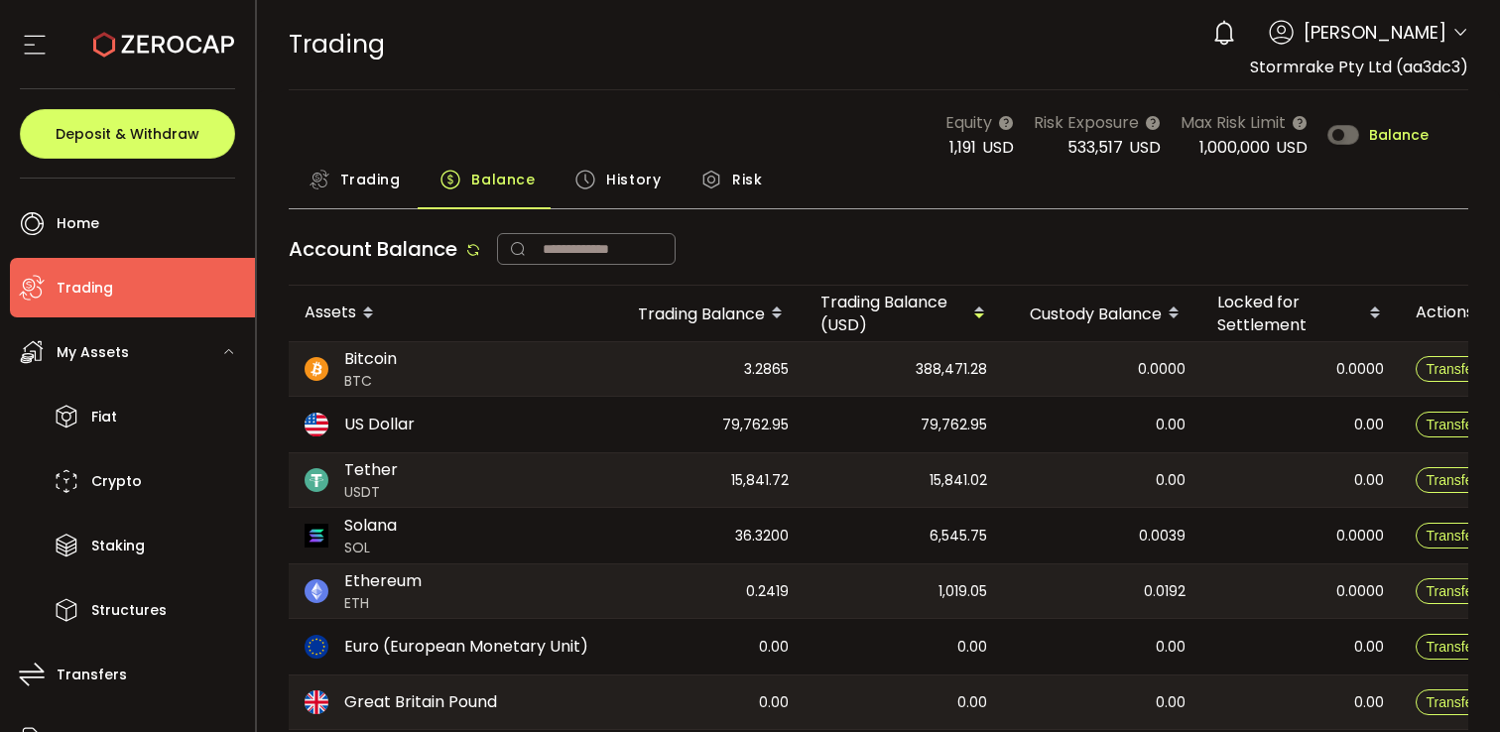
click at [380, 177] on span "Trading" at bounding box center [370, 180] width 60 height 40
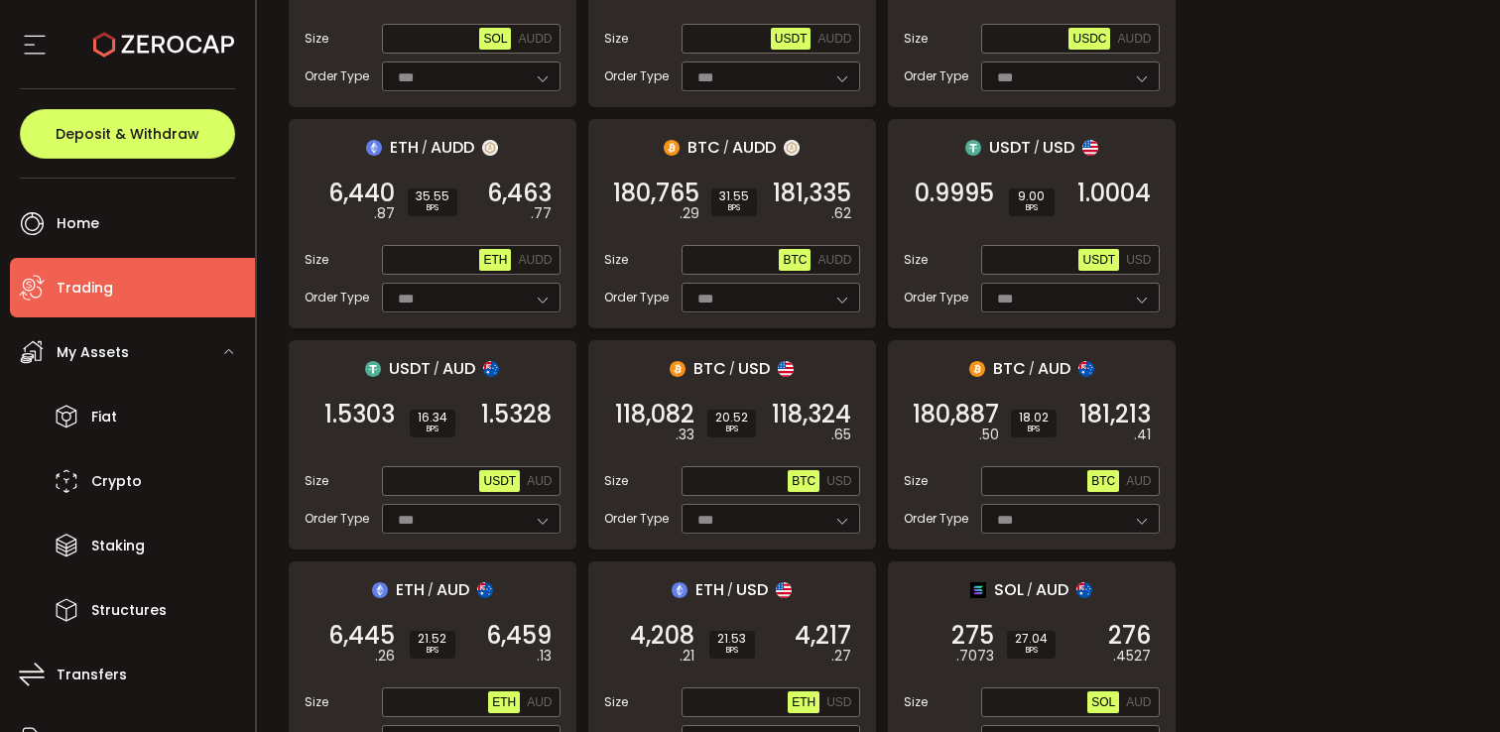
scroll to position [802, 0]
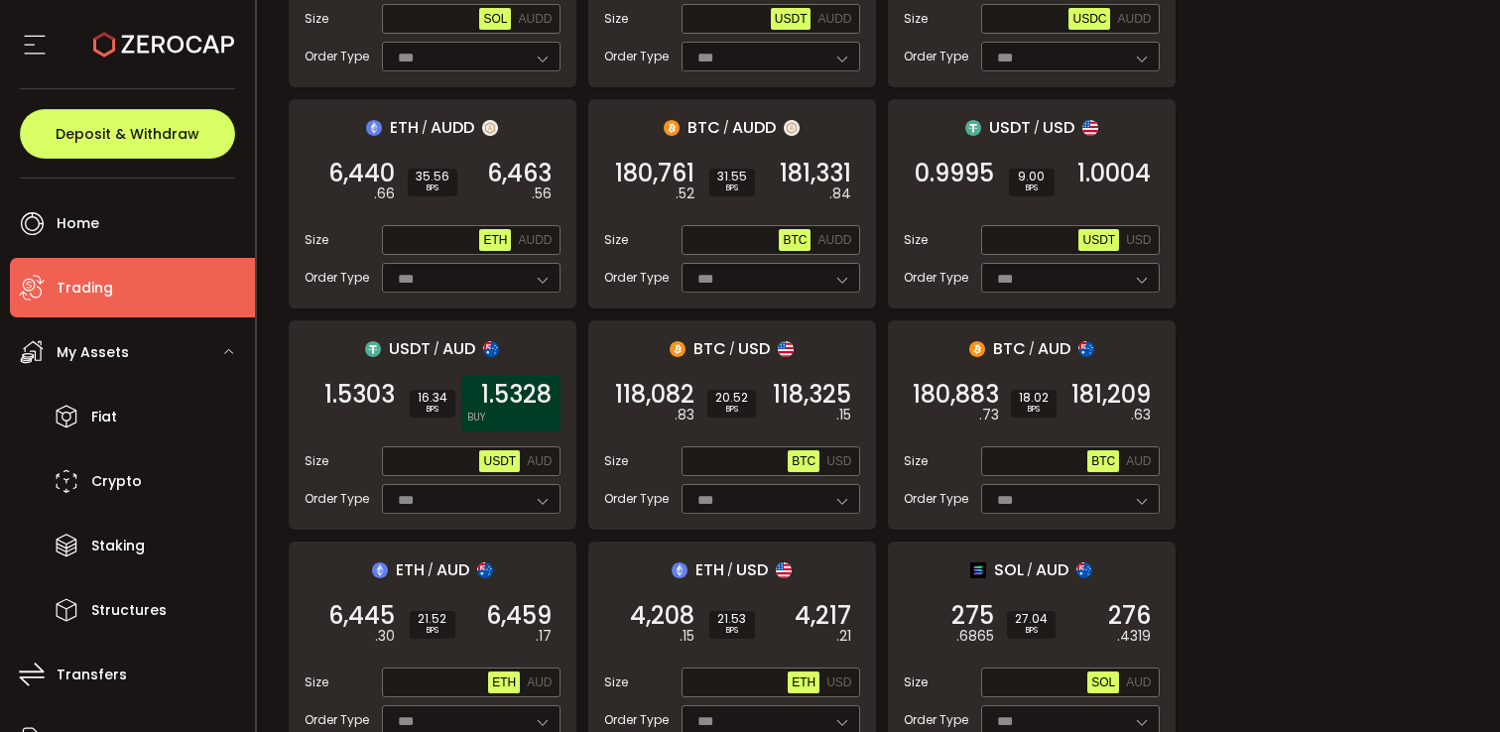
click at [513, 385] on span "1.5328" at bounding box center [516, 395] width 70 height 20
copy span "1.5328"
click at [415, 457] on input "text" at bounding box center [433, 462] width 94 height 22
click at [537, 454] on span "AUD" at bounding box center [539, 461] width 25 height 14
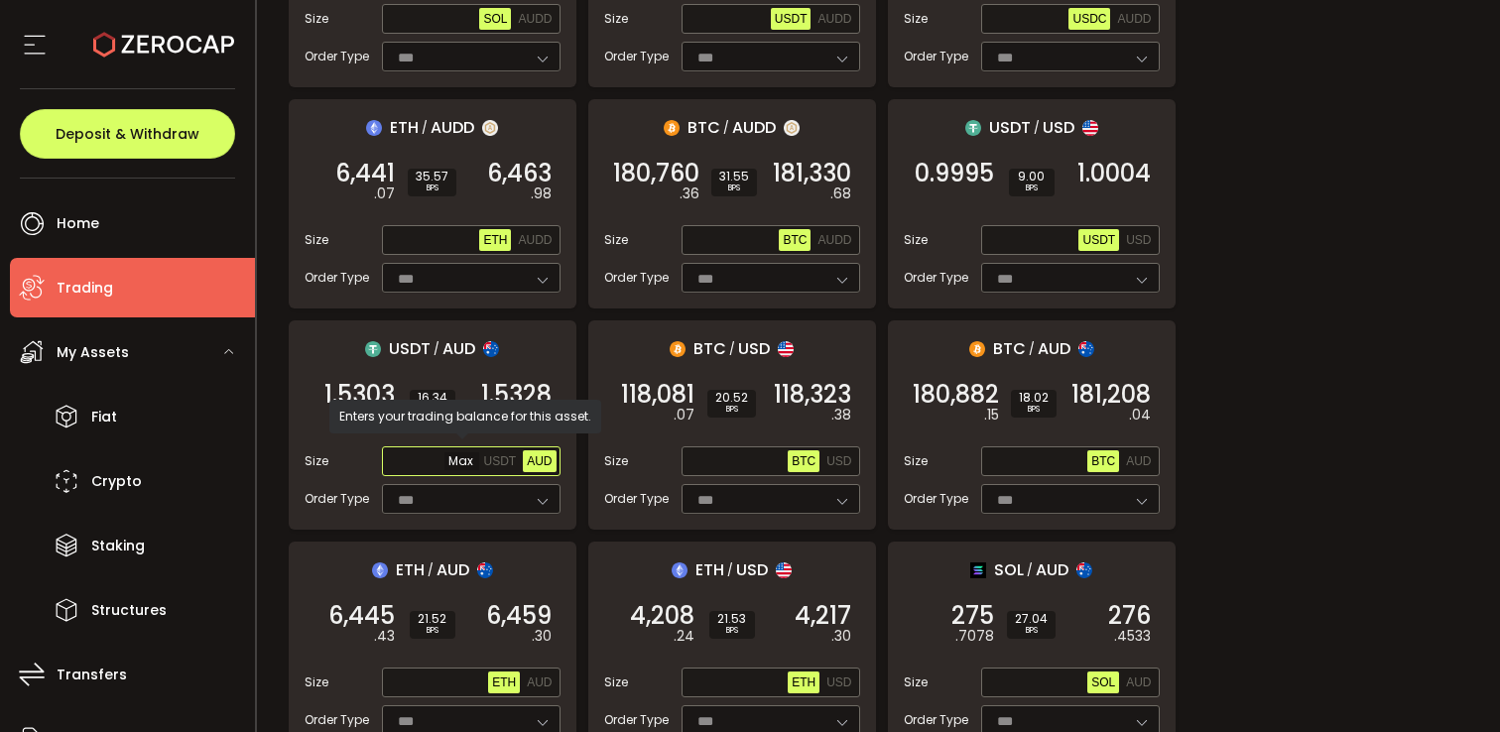
click at [418, 451] on input "text" at bounding box center [433, 462] width 94 height 22
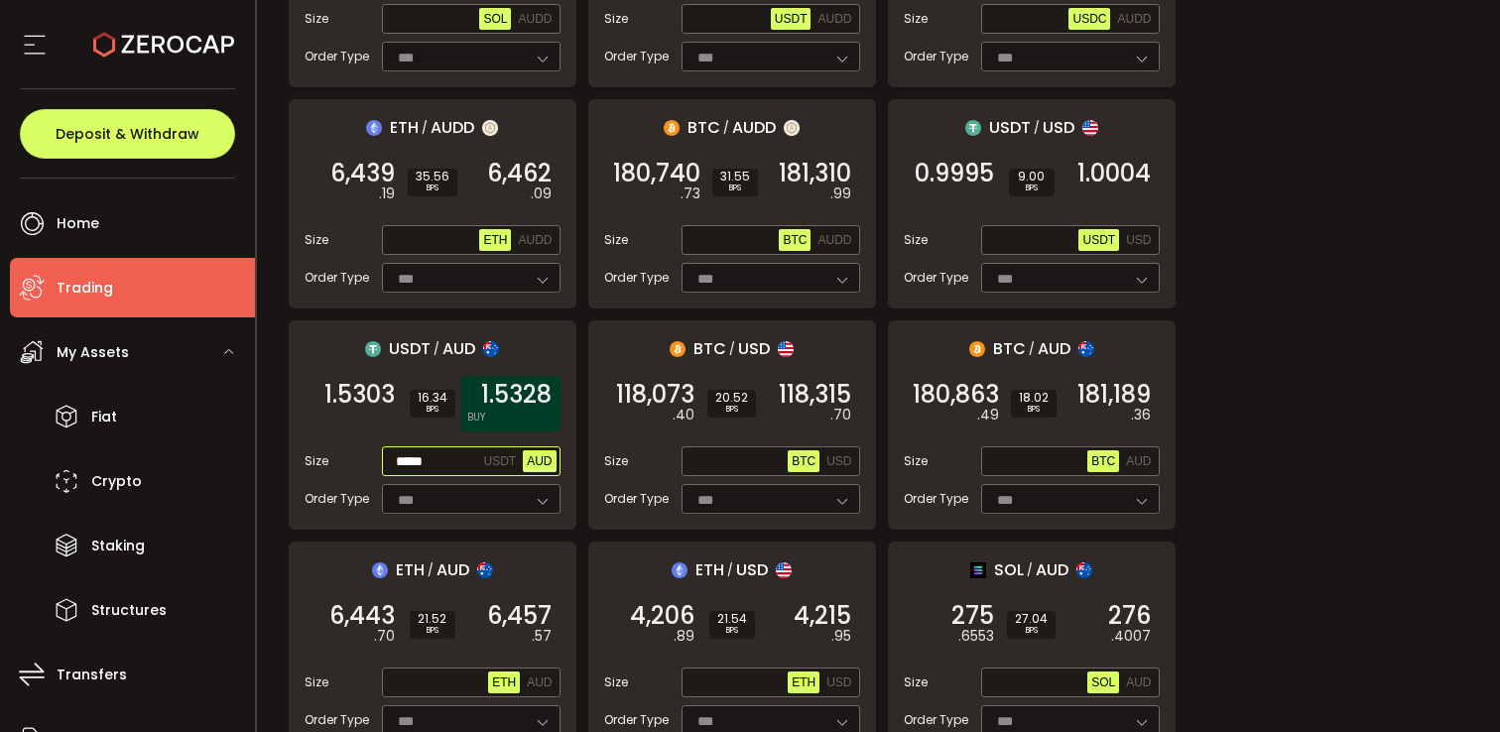
type input "*****"
click at [525, 385] on span "1.5328" at bounding box center [516, 395] width 70 height 20
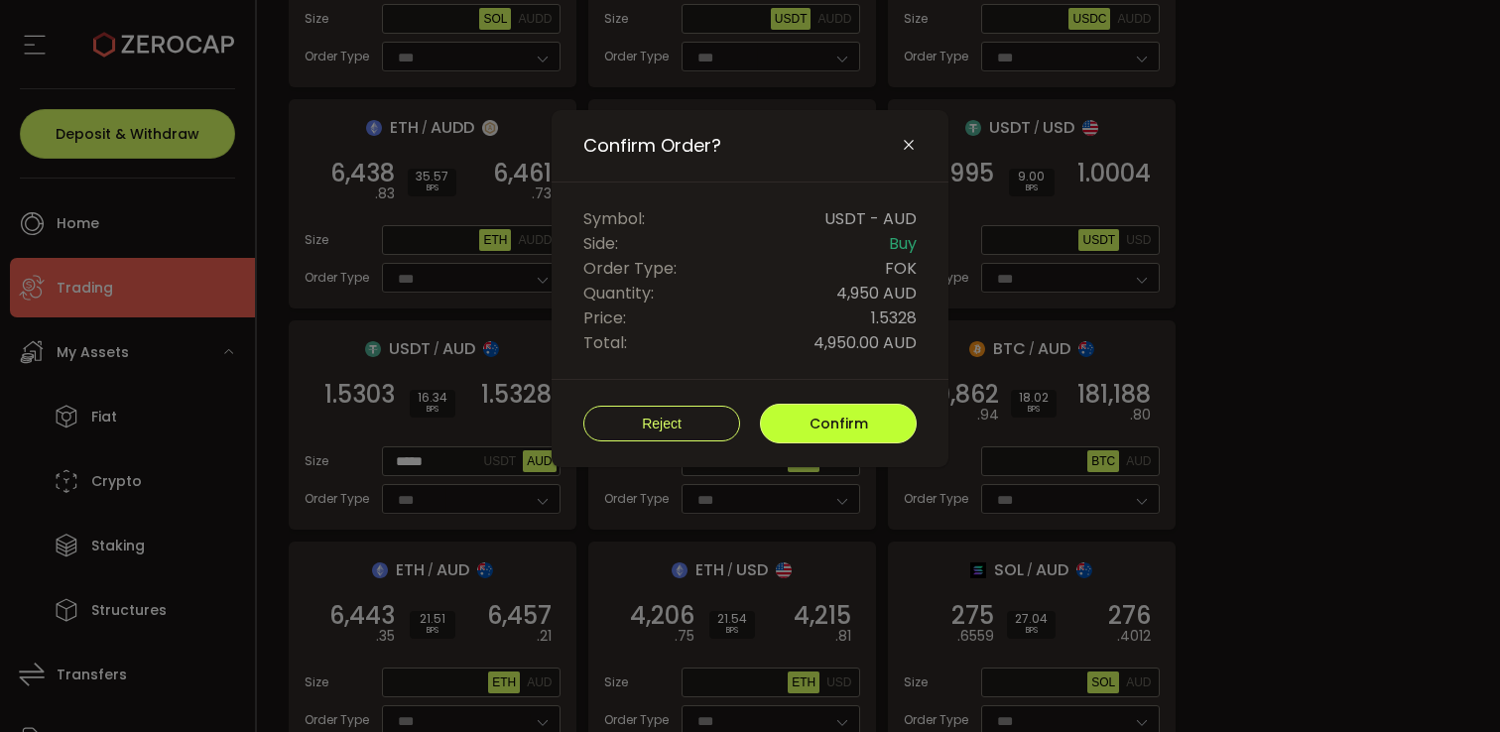
click at [842, 418] on span "Confirm" at bounding box center [838, 424] width 59 height 20
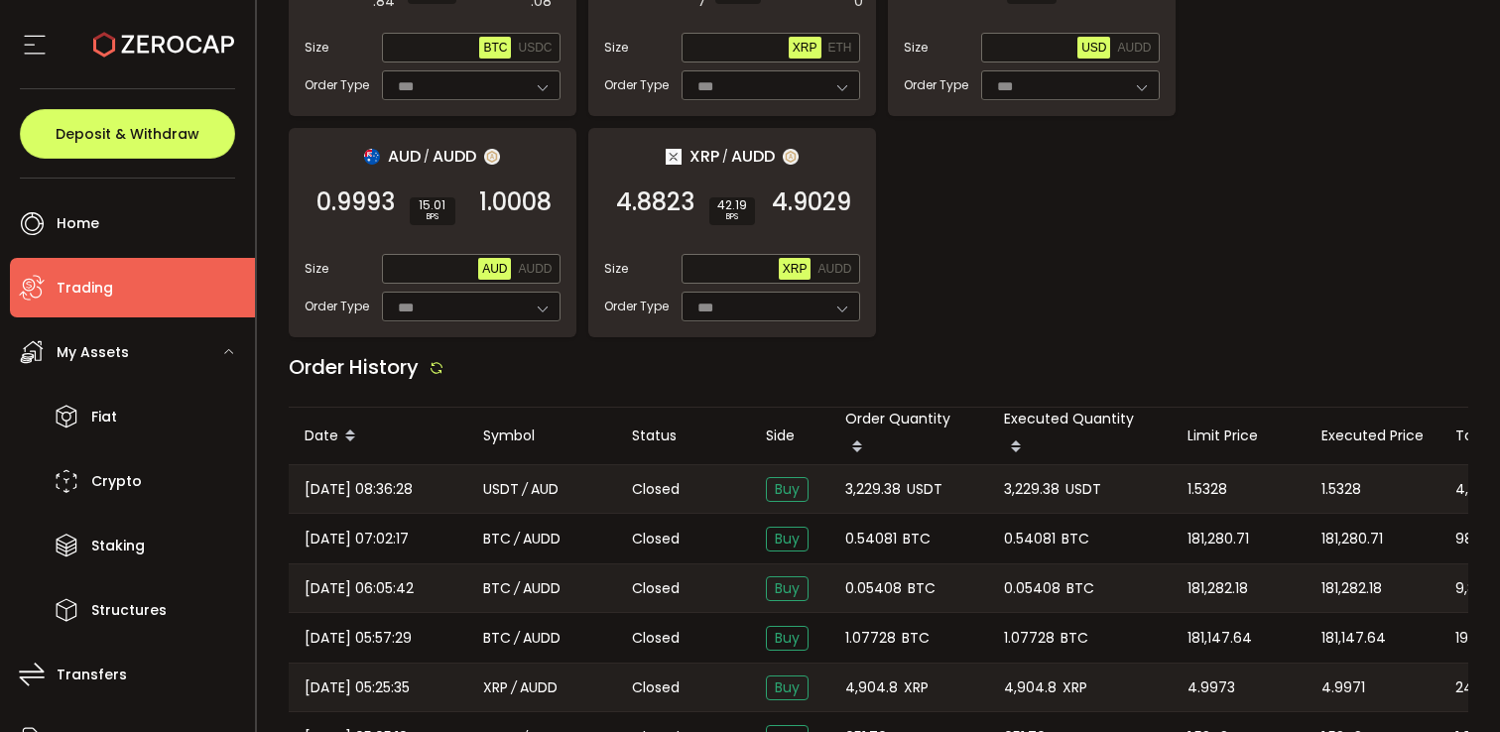
scroll to position [2382, 0]
